Goal: Find specific page/section: Find specific page/section

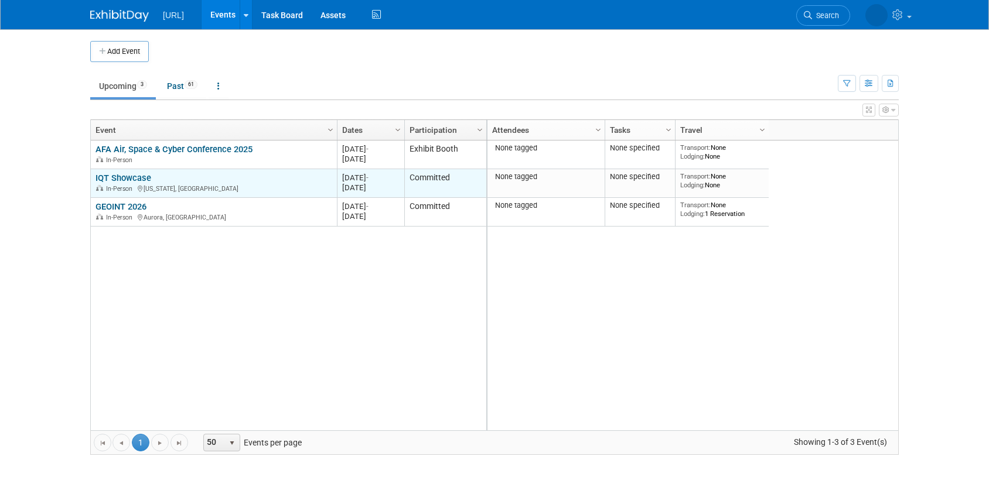
click at [142, 184] on div "In-Person [US_STATE], [GEOGRAPHIC_DATA]" at bounding box center [213, 188] width 236 height 10
click at [142, 185] on div "In-Person [US_STATE], [GEOGRAPHIC_DATA]" at bounding box center [213, 188] width 236 height 10
click at [134, 177] on link "IQT Showcase" at bounding box center [123, 178] width 56 height 11
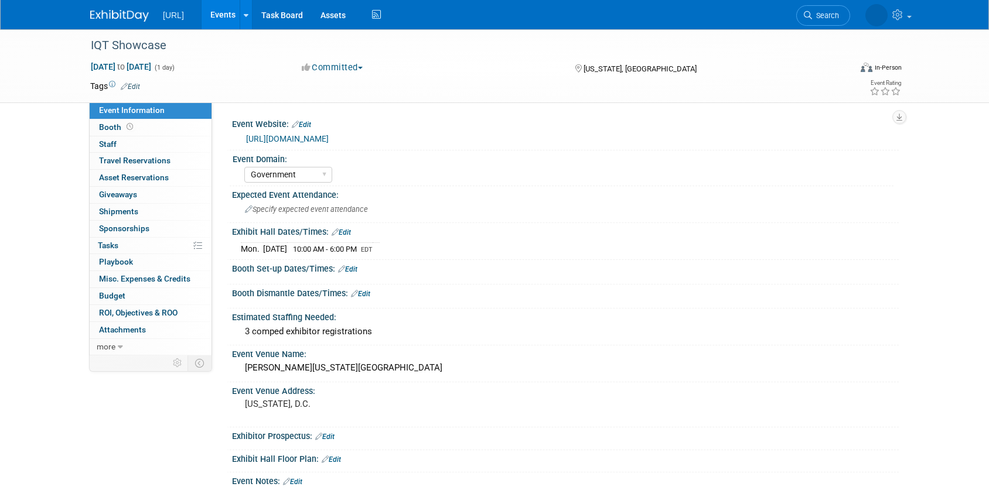
select select "Government"
